Goal: Task Accomplishment & Management: Complete application form

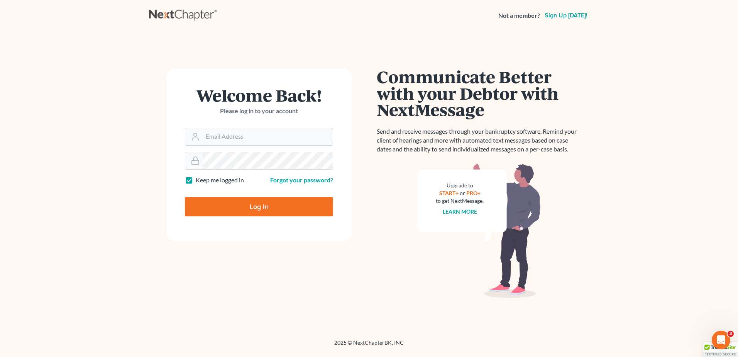
type input "kflynn@bernsteinshur.com"
click at [205, 210] on input "Log In" at bounding box center [259, 206] width 148 height 19
type input "Thinking..."
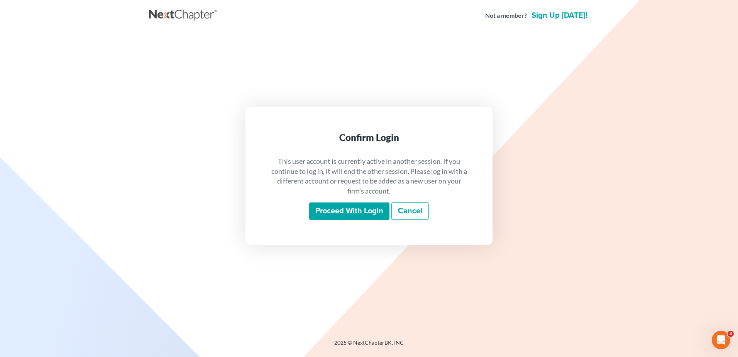
click at [331, 215] on input "Proceed with login" at bounding box center [349, 211] width 80 height 18
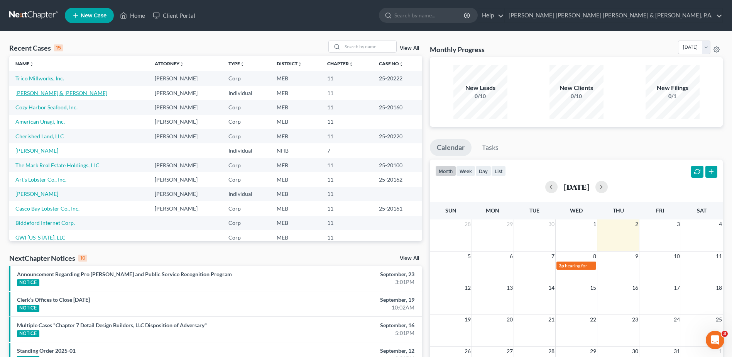
click at [54, 91] on link "Pettegrow, Anthony & Josette" at bounding box center [61, 93] width 92 height 7
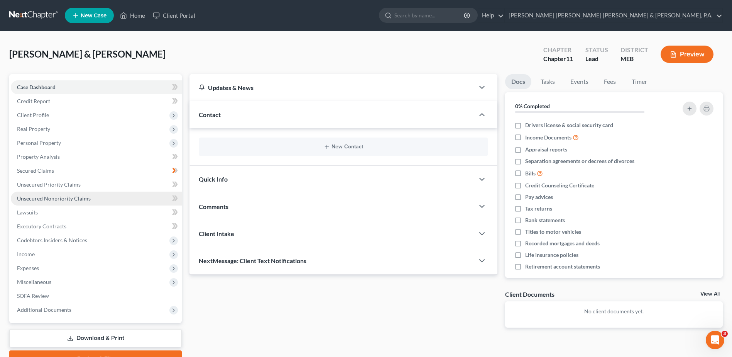
click at [74, 193] on link "Unsecured Nonpriority Claims" at bounding box center [96, 198] width 171 height 14
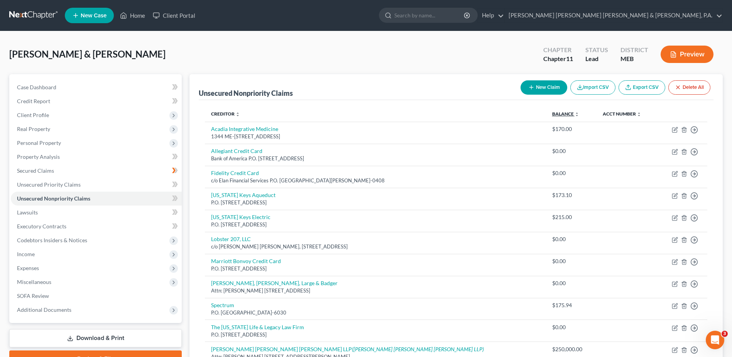
click at [552, 114] on link "Balance expand_more expand_less unfold_more" at bounding box center [565, 114] width 27 height 6
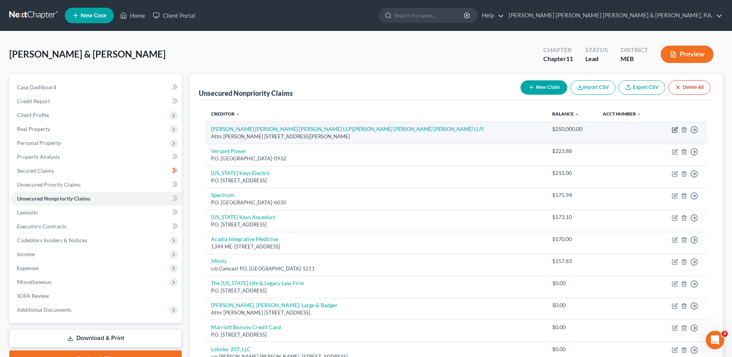
click at [677, 129] on icon "button" at bounding box center [675, 130] width 6 height 6
select select "39"
select select "14"
select select "2"
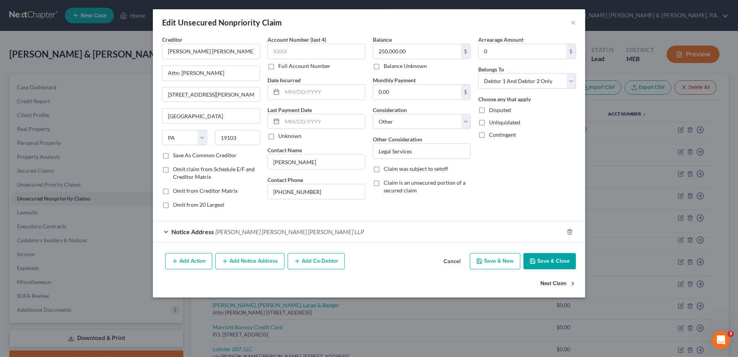
click at [550, 284] on button "Next Claim" at bounding box center [558, 283] width 36 height 16
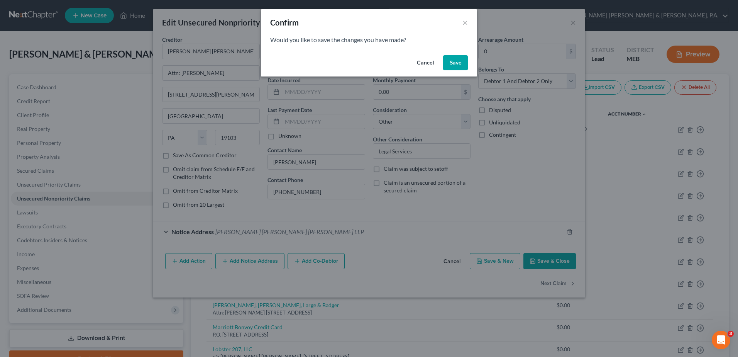
click at [452, 59] on button "Save" at bounding box center [455, 62] width 25 height 15
select select "20"
select select "2"
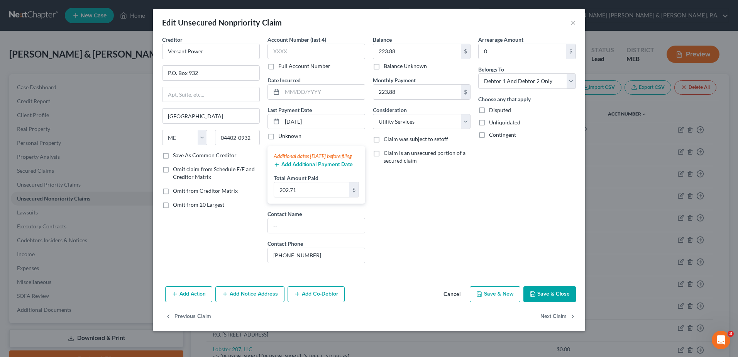
click at [330, 250] on div "Contact Phone 207-973-2000" at bounding box center [316, 251] width 98 height 24
click at [324, 262] on input "207-973-2000" at bounding box center [316, 255] width 97 height 15
click at [559, 324] on button "Next Claim" at bounding box center [558, 316] width 36 height 16
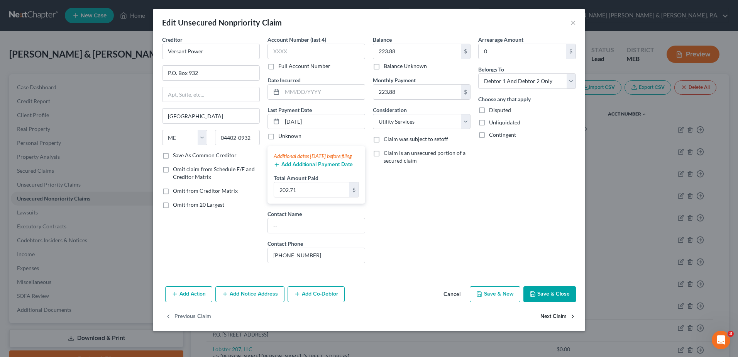
select select "9"
select select "20"
select select "2"
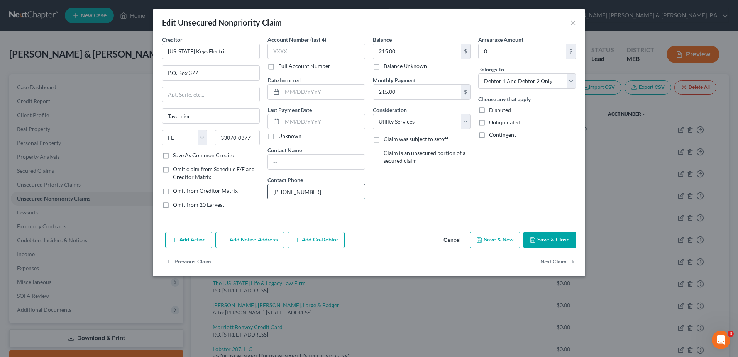
click at [302, 187] on input "800-858-8845" at bounding box center [316, 191] width 97 height 15
click at [551, 264] on button "Next Claim" at bounding box center [558, 262] width 36 height 16
select select "14"
select select "19"
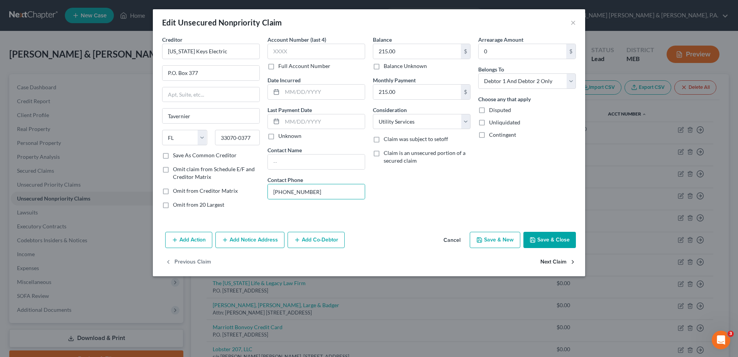
select select "2"
click at [311, 193] on input "855-757-7328" at bounding box center [316, 191] width 97 height 15
click at [552, 261] on button "Next Claim" at bounding box center [558, 262] width 36 height 16
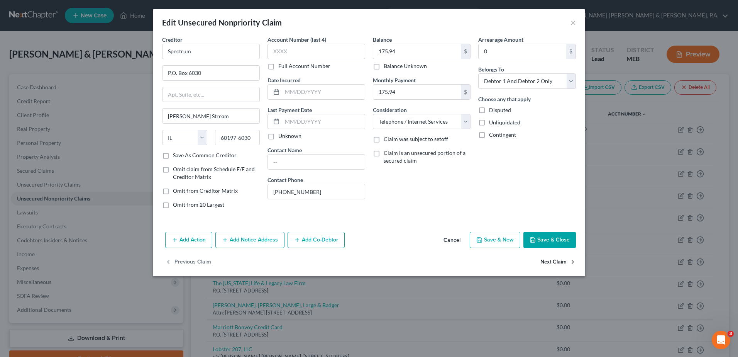
select select "9"
select select "20"
select select "2"
click at [315, 190] on input "305-296-2454" at bounding box center [316, 191] width 97 height 15
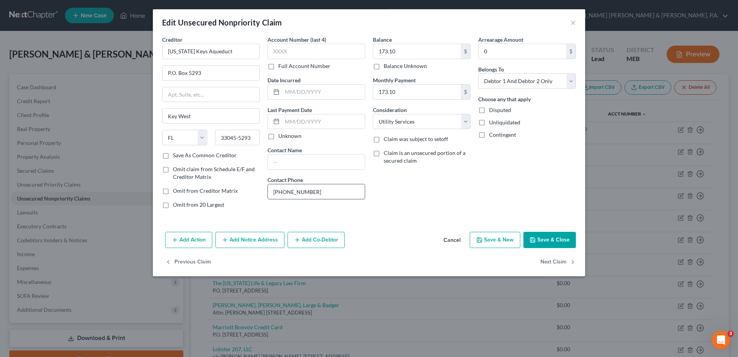
click at [315, 190] on input "305-296-2454" at bounding box center [316, 191] width 97 height 15
click at [542, 261] on button "Next Claim" at bounding box center [558, 262] width 36 height 16
select select "20"
select select "9"
select select "2"
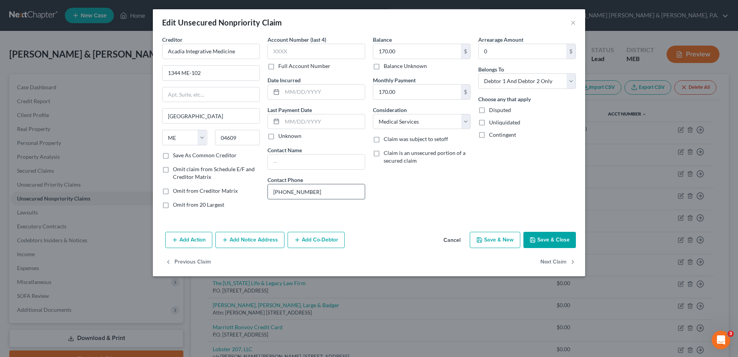
click at [291, 194] on input "207-266-2601" at bounding box center [316, 191] width 97 height 15
click at [551, 258] on button "Next Claim" at bounding box center [558, 262] width 36 height 16
select select "28"
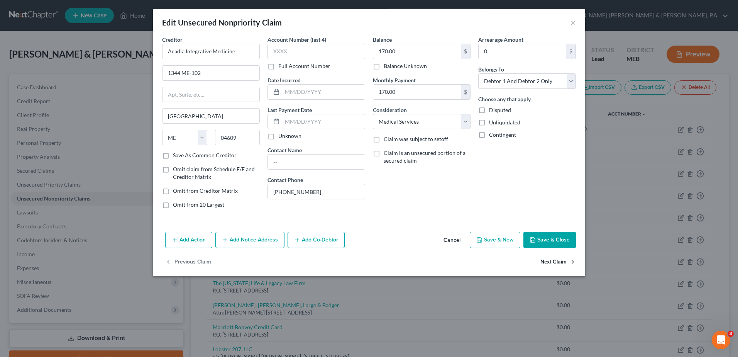
select select "19"
select select "2"
click at [290, 185] on input "800-934-6489" at bounding box center [316, 191] width 97 height 15
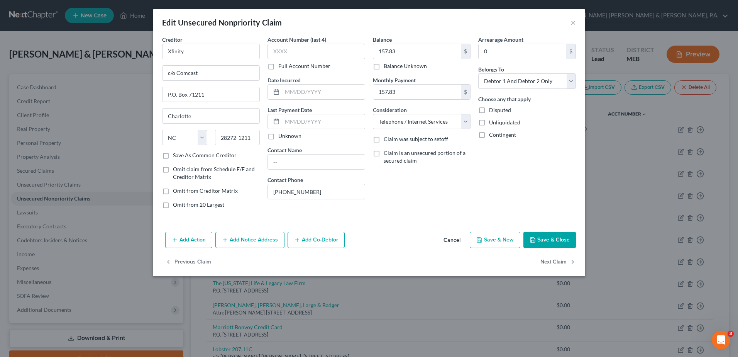
click at [579, 262] on div "Previous Claim Next Claim" at bounding box center [369, 265] width 432 height 22
click at [556, 262] on button "Next Claim" at bounding box center [558, 262] width 36 height 16
select select "20"
select select "2"
click at [547, 262] on button "Next Claim" at bounding box center [558, 262] width 36 height 16
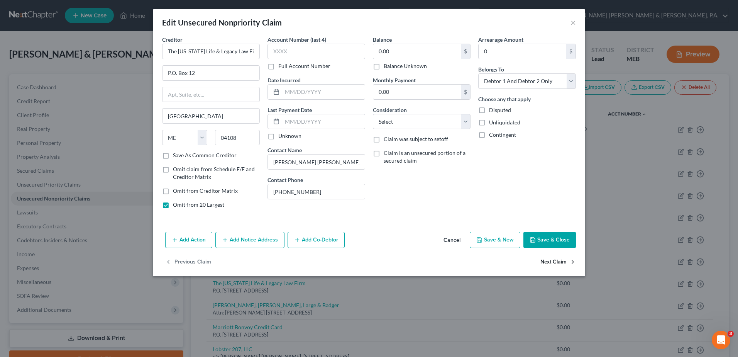
select select "20"
select select "2"
click at [571, 22] on button "×" at bounding box center [572, 22] width 5 height 9
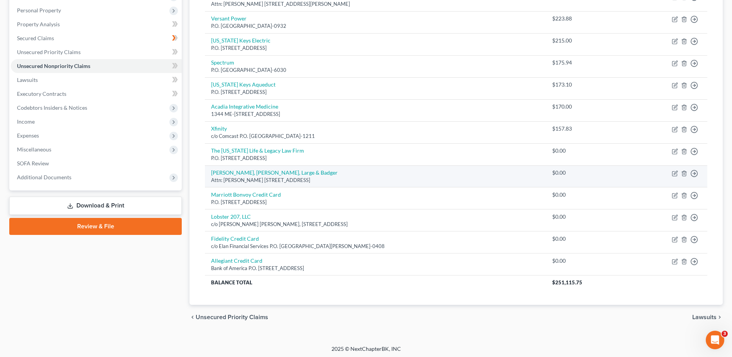
scroll to position [134, 0]
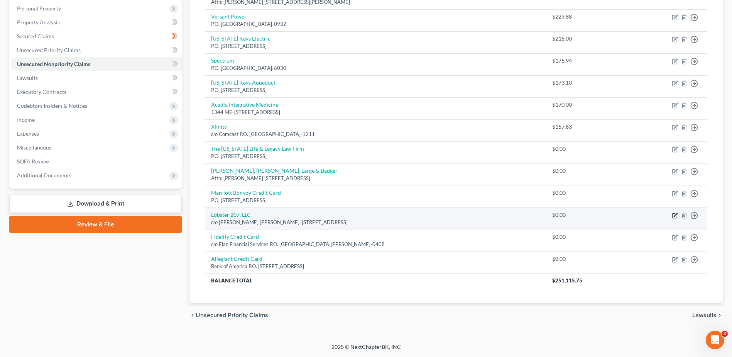
click at [675, 216] on icon "button" at bounding box center [675, 215] width 6 height 6
select select "20"
select select "14"
select select "2"
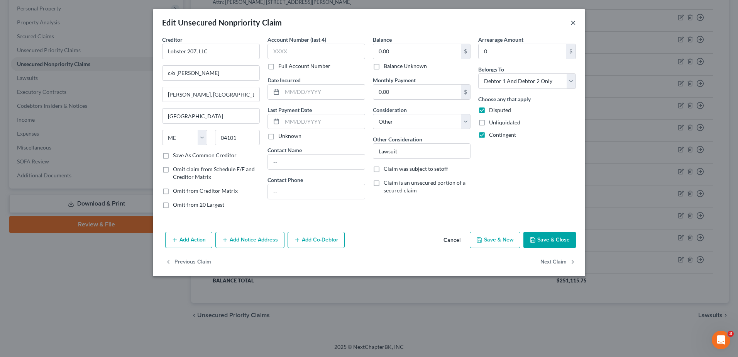
click at [572, 24] on button "×" at bounding box center [572, 22] width 5 height 9
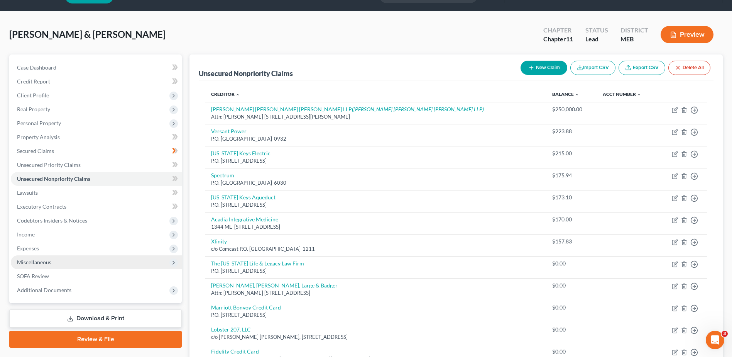
scroll to position [0, 0]
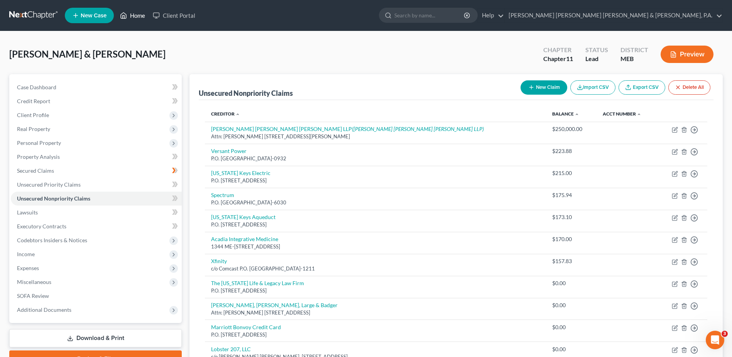
click at [137, 14] on link "Home" at bounding box center [132, 15] width 33 height 14
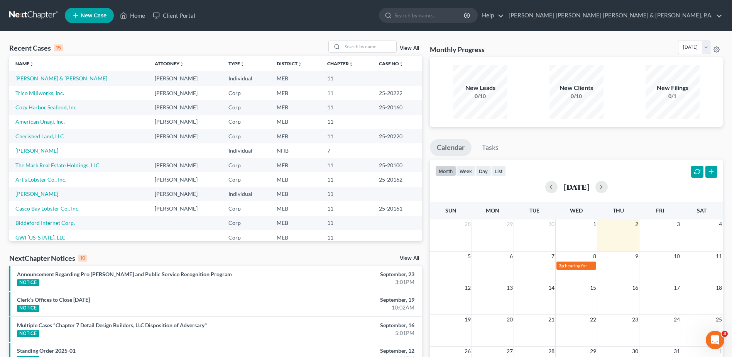
click at [67, 108] on link "Cozy Harbor Seafood, Inc." at bounding box center [46, 107] width 62 height 7
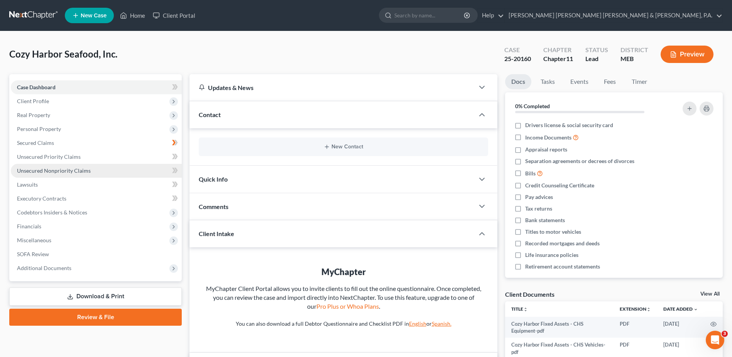
click at [66, 171] on span "Unsecured Nonpriority Claims" at bounding box center [54, 170] width 74 height 7
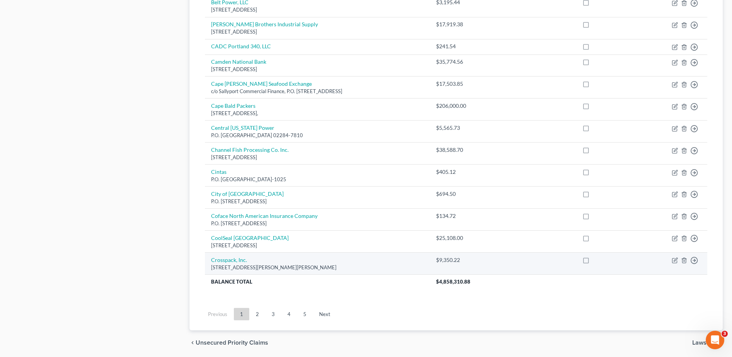
scroll to position [517, 0]
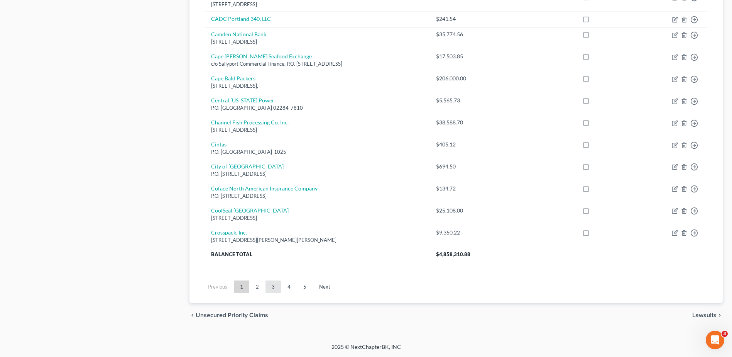
click at [274, 289] on link "3" at bounding box center [273, 286] width 15 height 12
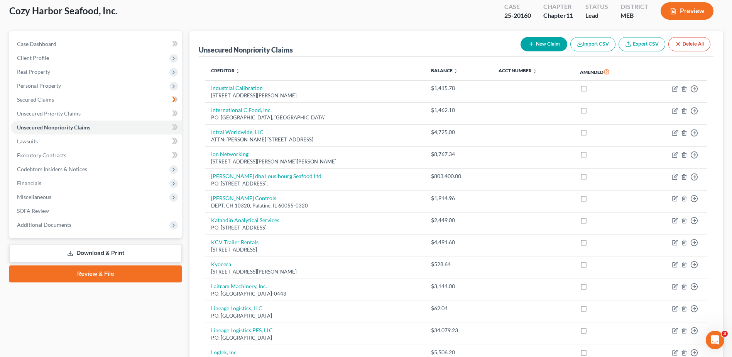
scroll to position [77, 0]
